Goal: Find specific page/section: Find specific page/section

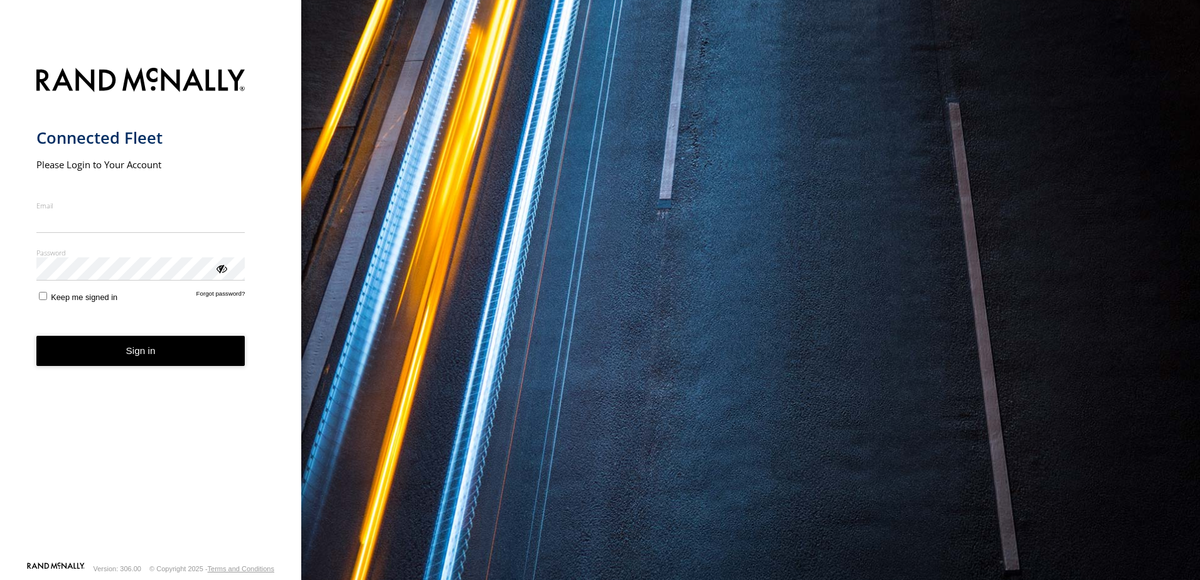
click at [0, 579] on nordpass-portal at bounding box center [0, 580] width 0 height 0
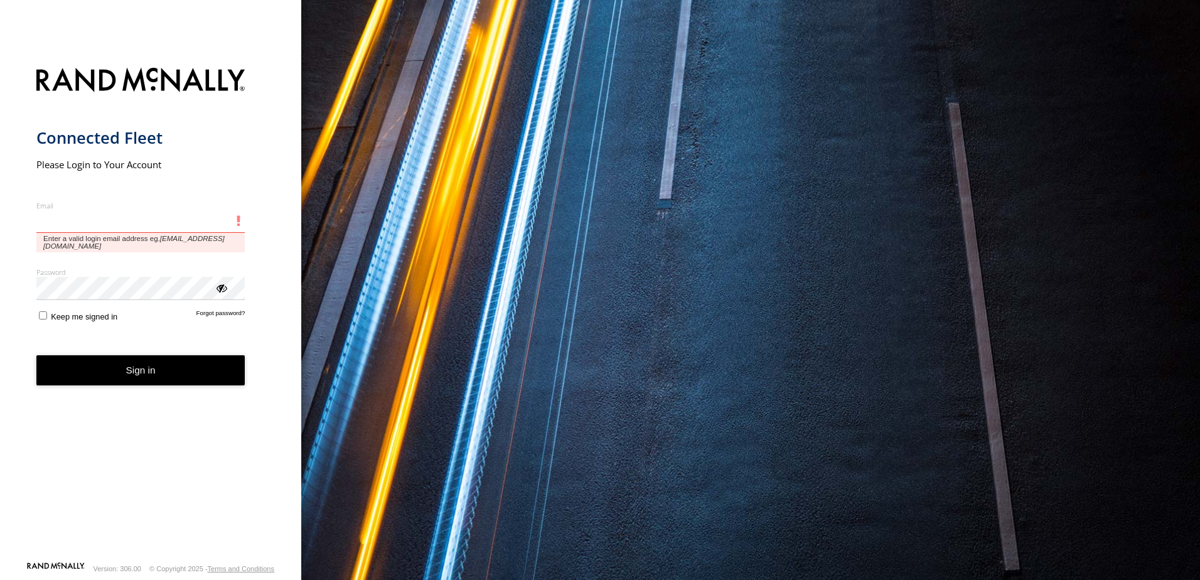
type input "**********"
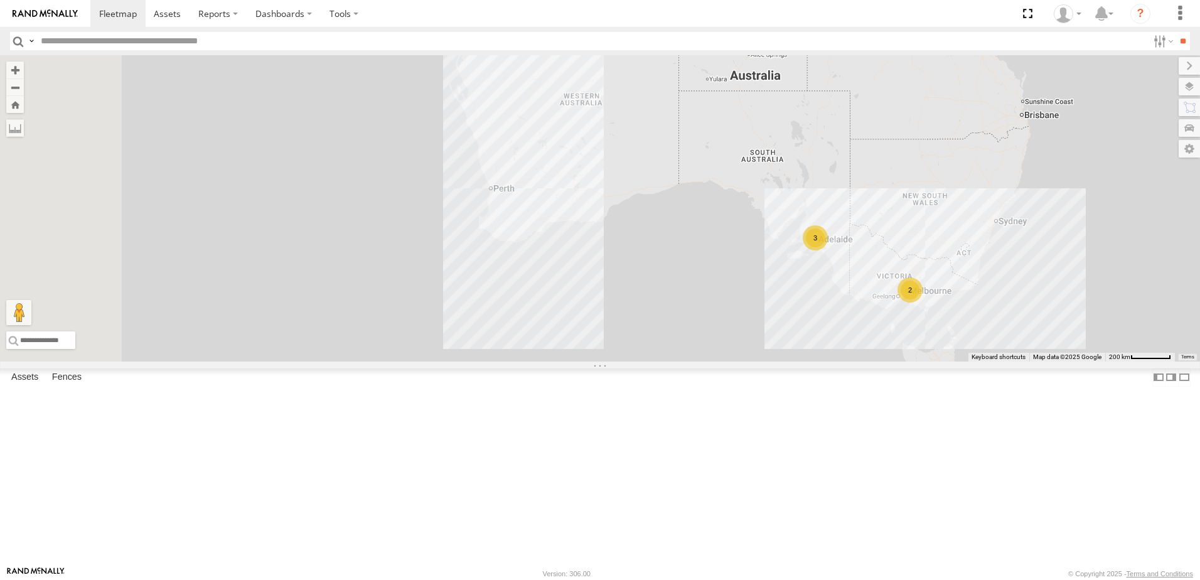
click at [828, 250] on div "3" at bounding box center [815, 237] width 25 height 25
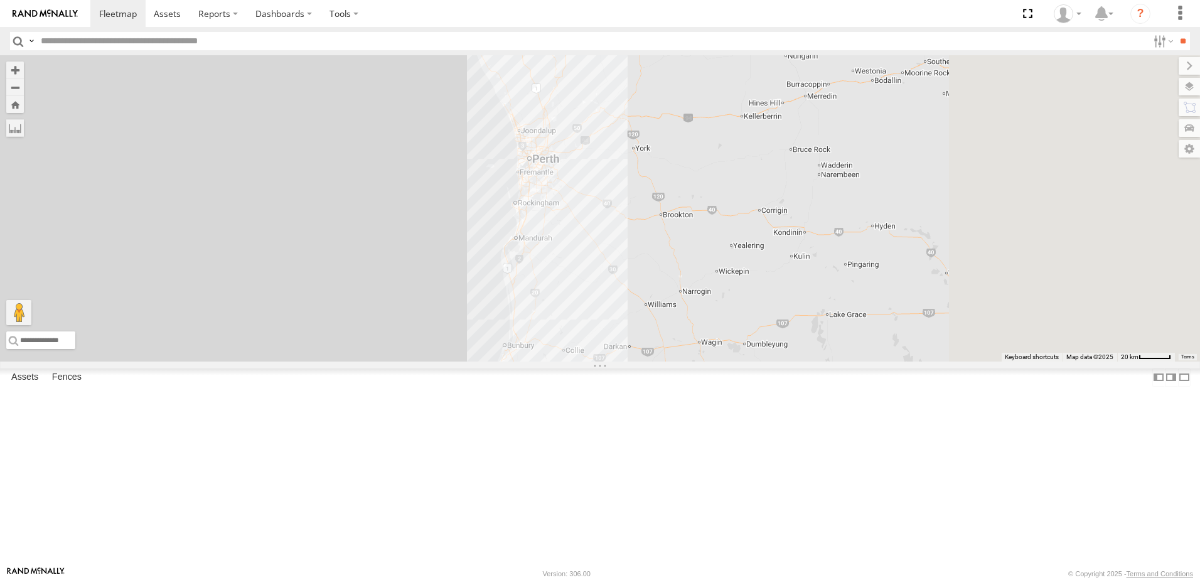
drag, startPoint x: 856, startPoint y: 267, endPoint x: 809, endPoint y: 218, distance: 67.9
click at [809, 218] on div at bounding box center [600, 208] width 1200 height 306
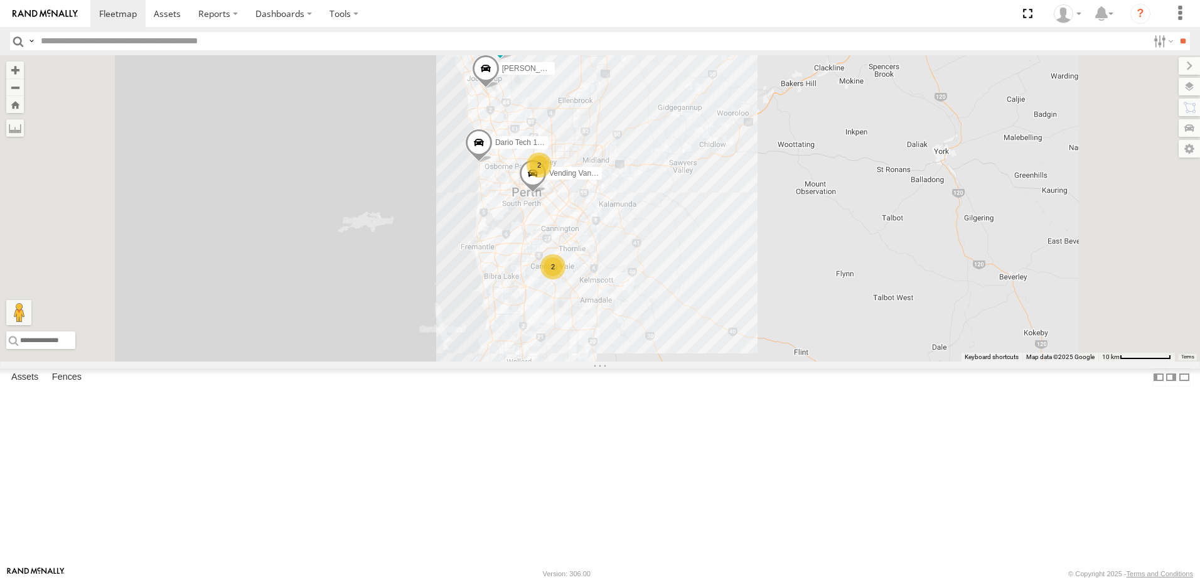
drag, startPoint x: 860, startPoint y: 320, endPoint x: 898, endPoint y: 371, distance: 63.8
click at [898, 361] on div "Dario Tech 1INY100 2 Vending Van 1ILG 620 Hayden Vend 1IEH247 2 Abdul (new)Tech…" at bounding box center [600, 208] width 1200 height 306
